Goal: Information Seeking & Learning: Learn about a topic

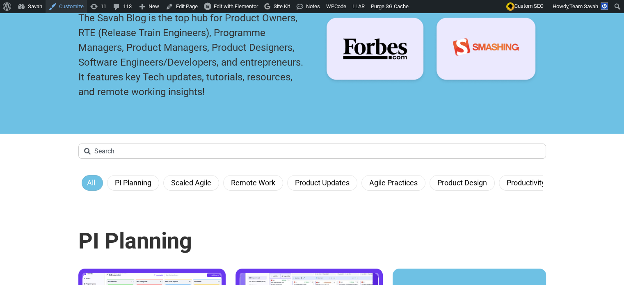
scroll to position [123, 0]
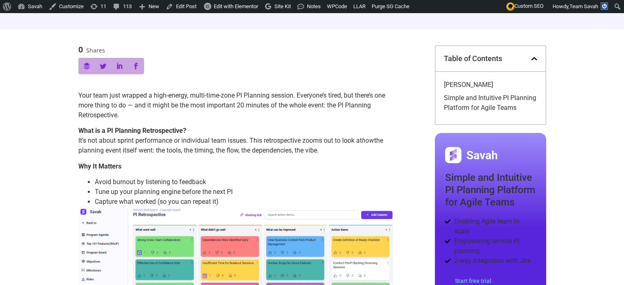
scroll to position [328, 0]
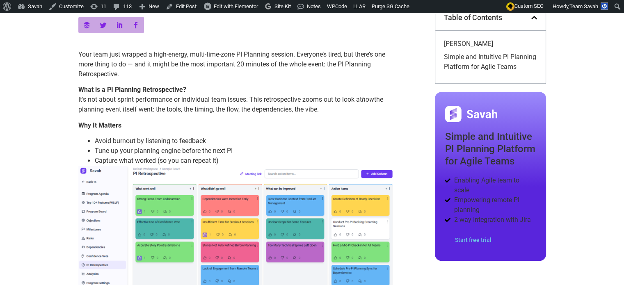
click at [499, 57] on link "Simple and Intuitive PI Planning Platform for Agile Teams" at bounding box center [491, 62] width 94 height 20
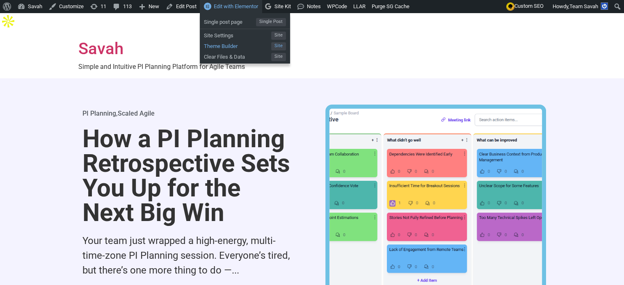
click at [230, 45] on span "Theme Builder" at bounding box center [237, 45] width 67 height 11
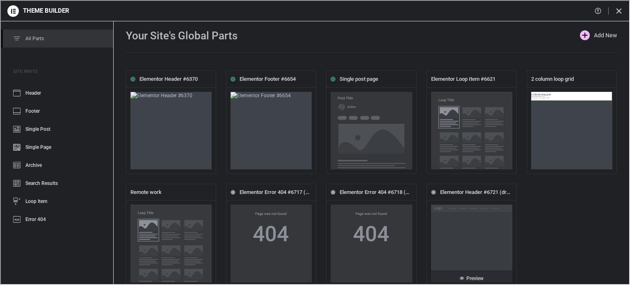
click at [456, 270] on link "Preview" at bounding box center [470, 276] width 81 height 12
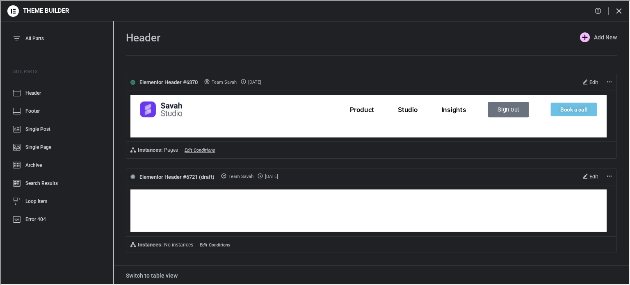
click at [583, 80] on link "Edit" at bounding box center [590, 82] width 15 height 6
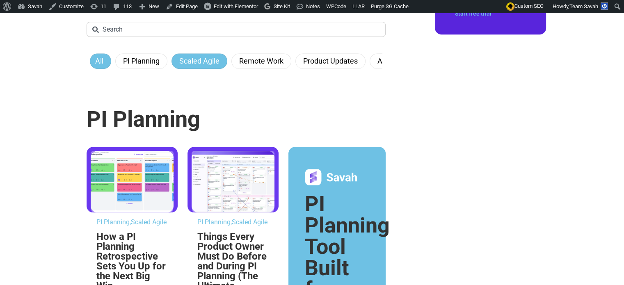
scroll to position [451, 0]
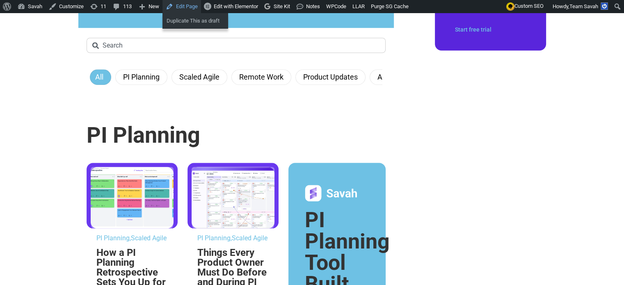
click at [186, 7] on link "Edit Page" at bounding box center [181, 6] width 39 height 13
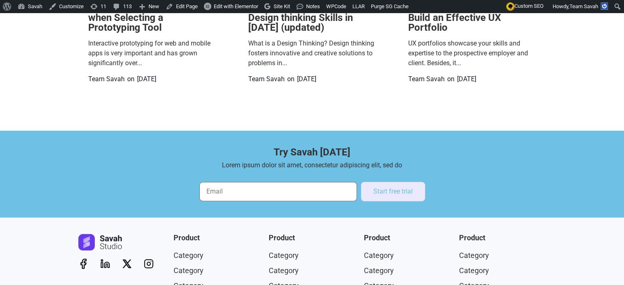
scroll to position [2193, 0]
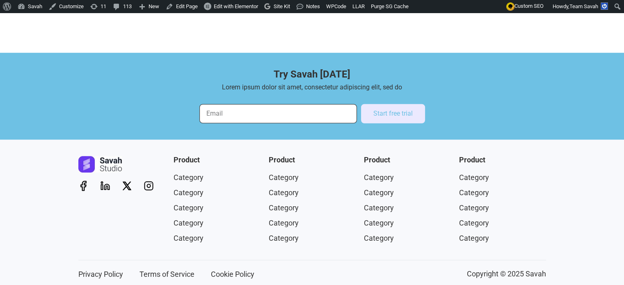
click at [277, 104] on input "Email" at bounding box center [278, 113] width 158 height 19
click at [134, 87] on div "Try Savah [DATE] Lorem ipsum dolor sit amet, consectetur adipiscing elit, sed d…" at bounding box center [312, 96] width 468 height 54
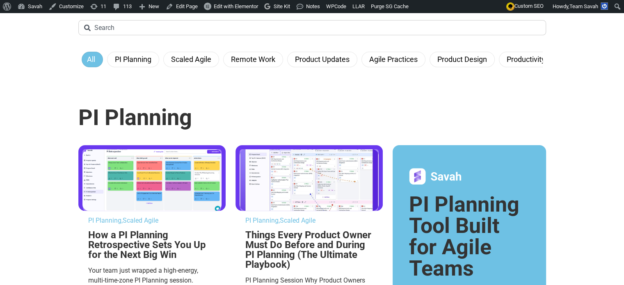
scroll to position [223, 0]
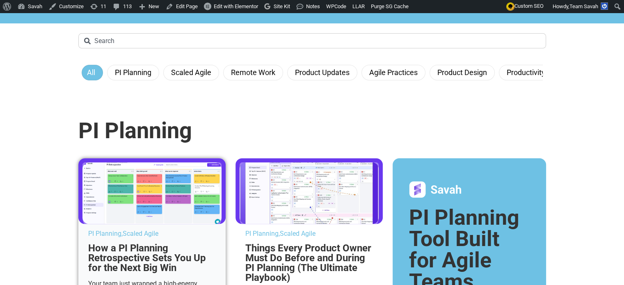
drag, startPoint x: 138, startPoint y: 175, endPoint x: 99, endPoint y: 241, distance: 76.4
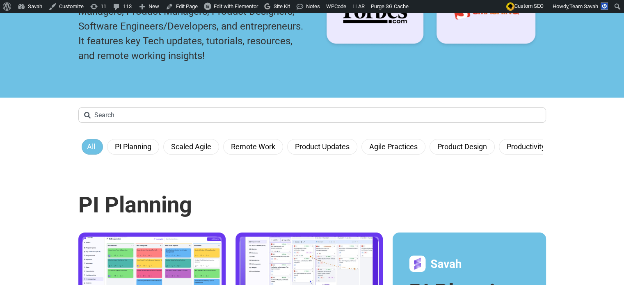
scroll to position [164, 0]
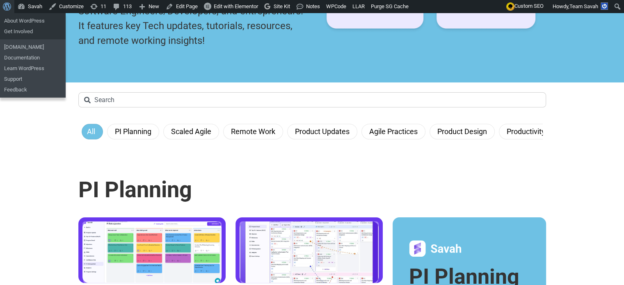
click at [6, 8] on span "Toolbar" at bounding box center [6, 5] width 6 height 11
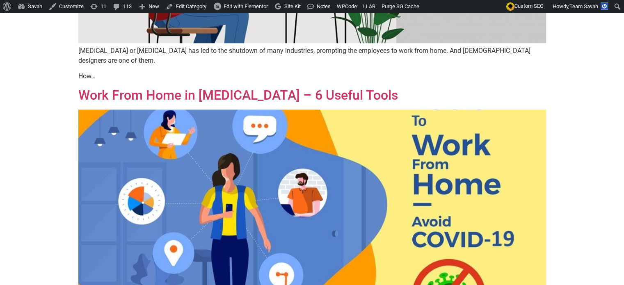
scroll to position [1065, 0]
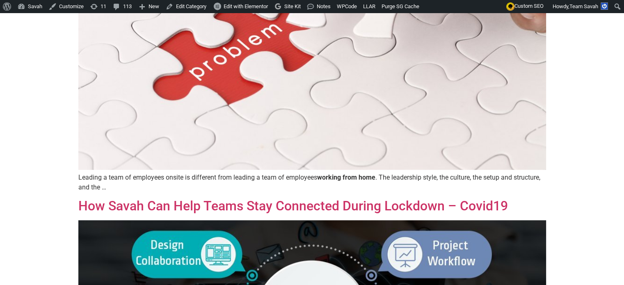
scroll to position [245, 0]
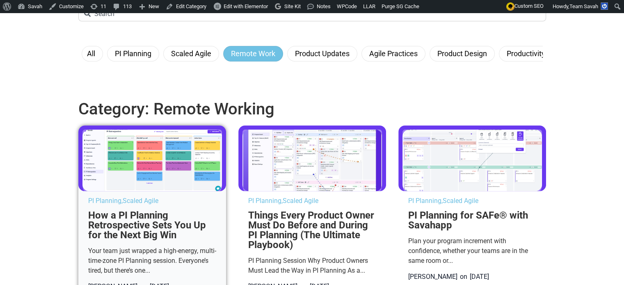
scroll to position [164, 0]
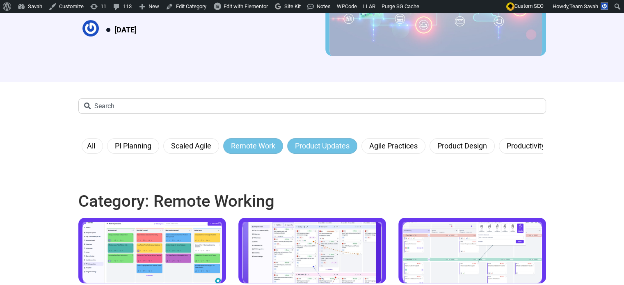
click at [309, 153] on link "Product Updates" at bounding box center [322, 146] width 64 height 15
